Goal: Find specific page/section: Locate a particular part of the current website

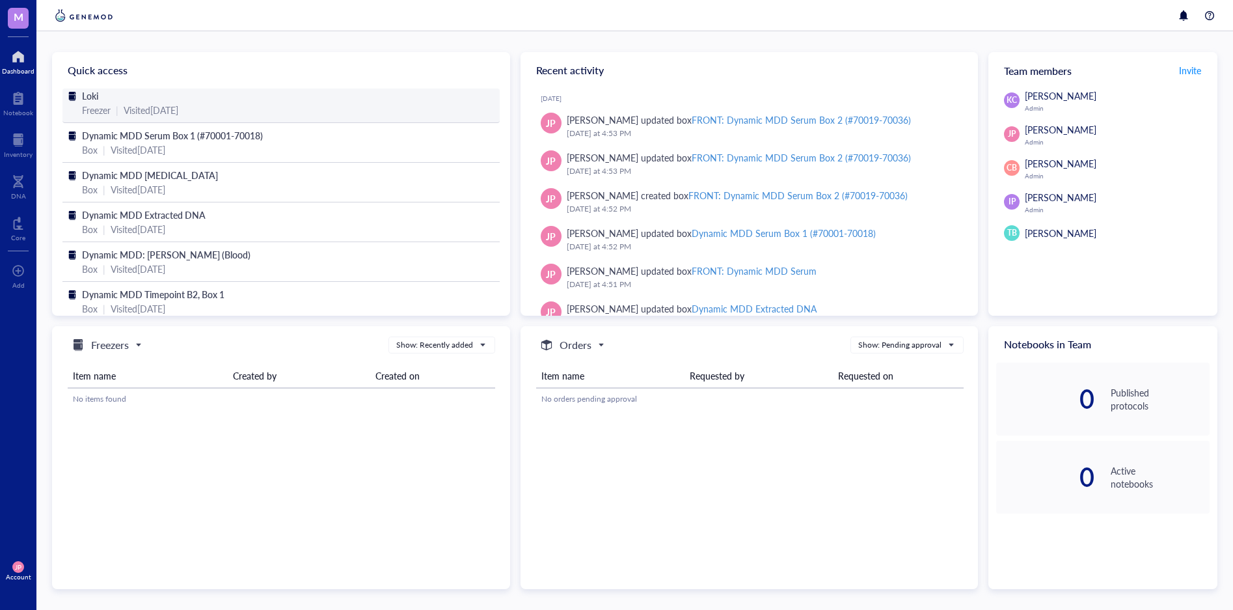
click at [178, 105] on div "Visited [DATE]" at bounding box center [151, 110] width 55 height 14
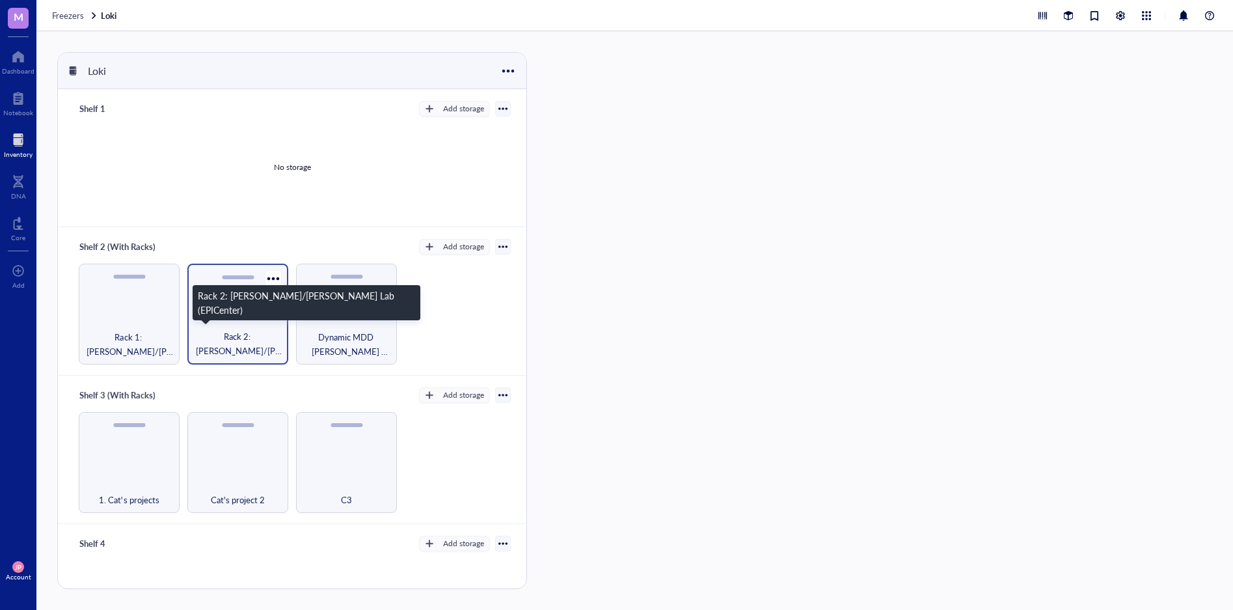
click at [241, 331] on span "Rack 2: [PERSON_NAME]/[PERSON_NAME] Lab (EPICenter)" at bounding box center [238, 343] width 88 height 29
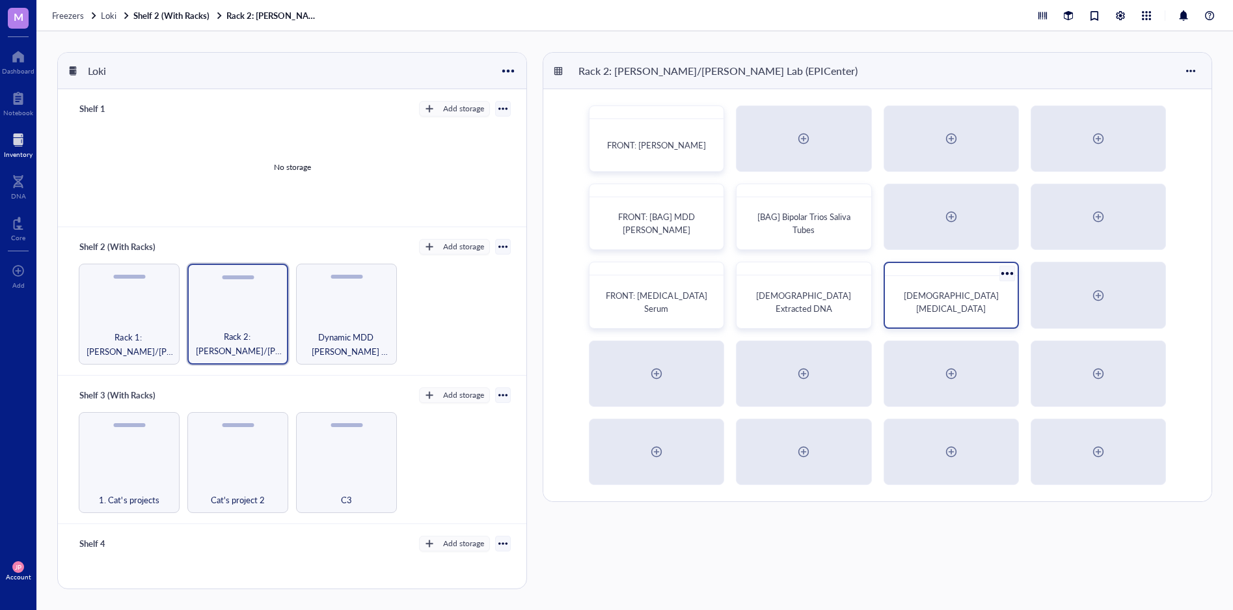
click at [945, 298] on span "[DEMOGRAPHIC_DATA] [MEDICAL_DATA]" at bounding box center [952, 301] width 97 height 25
